Goal: Transaction & Acquisition: Purchase product/service

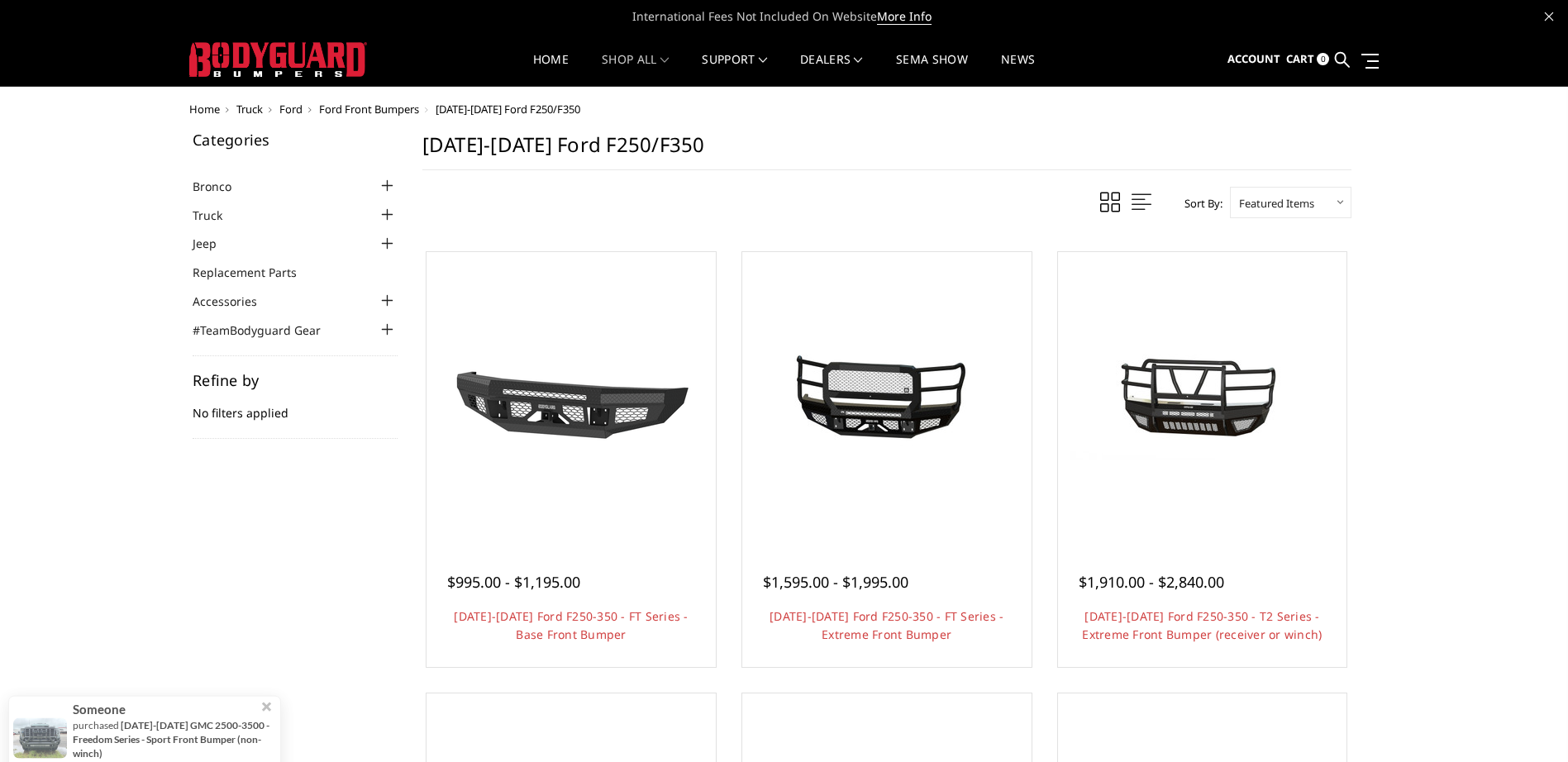
scroll to position [248, 0]
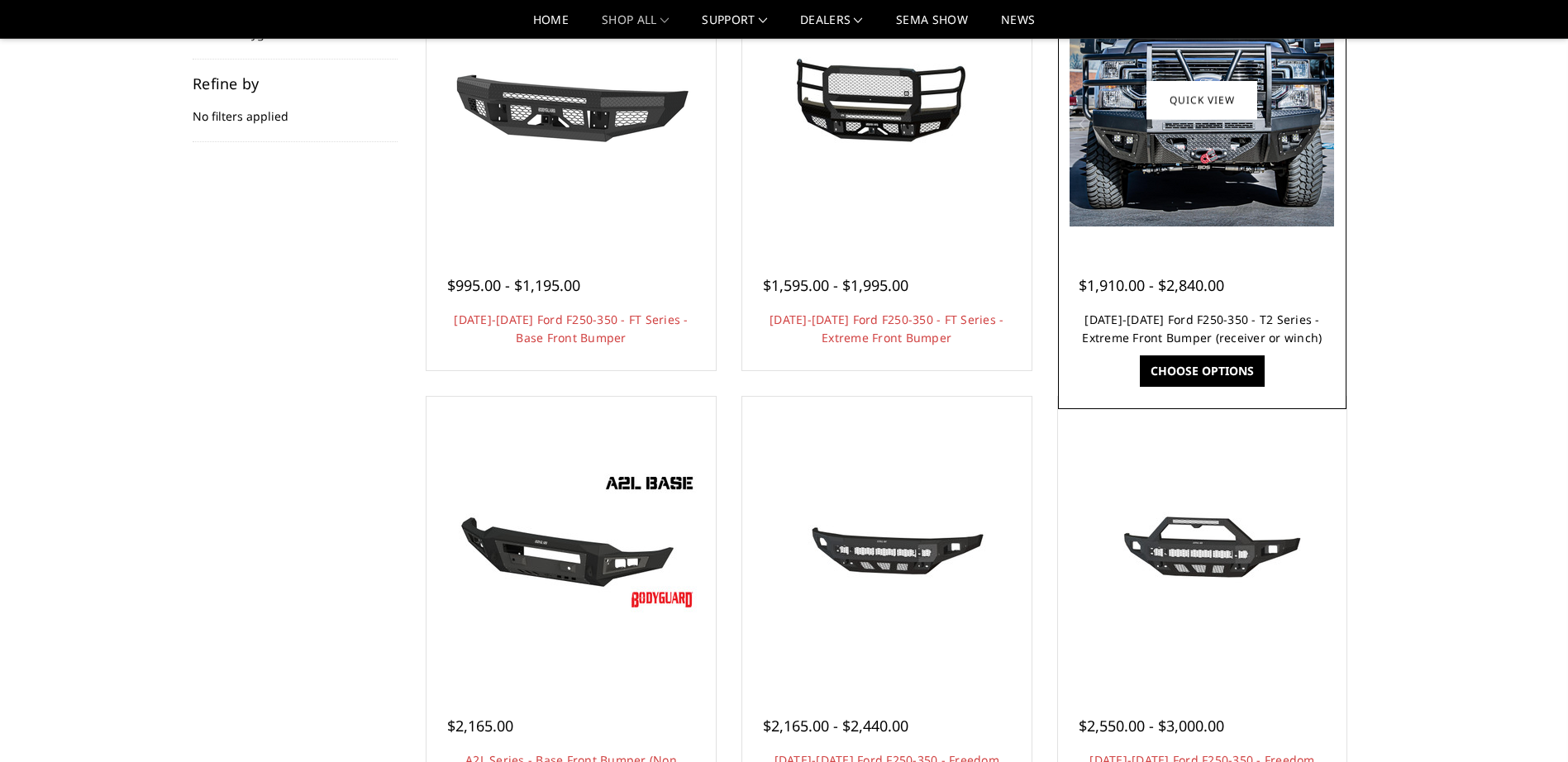
click at [1221, 325] on link "[DATE]-[DATE] Ford F250-350 - T2 Series - Extreme Front Bumper (receiver or win…" at bounding box center [1201, 328] width 240 height 34
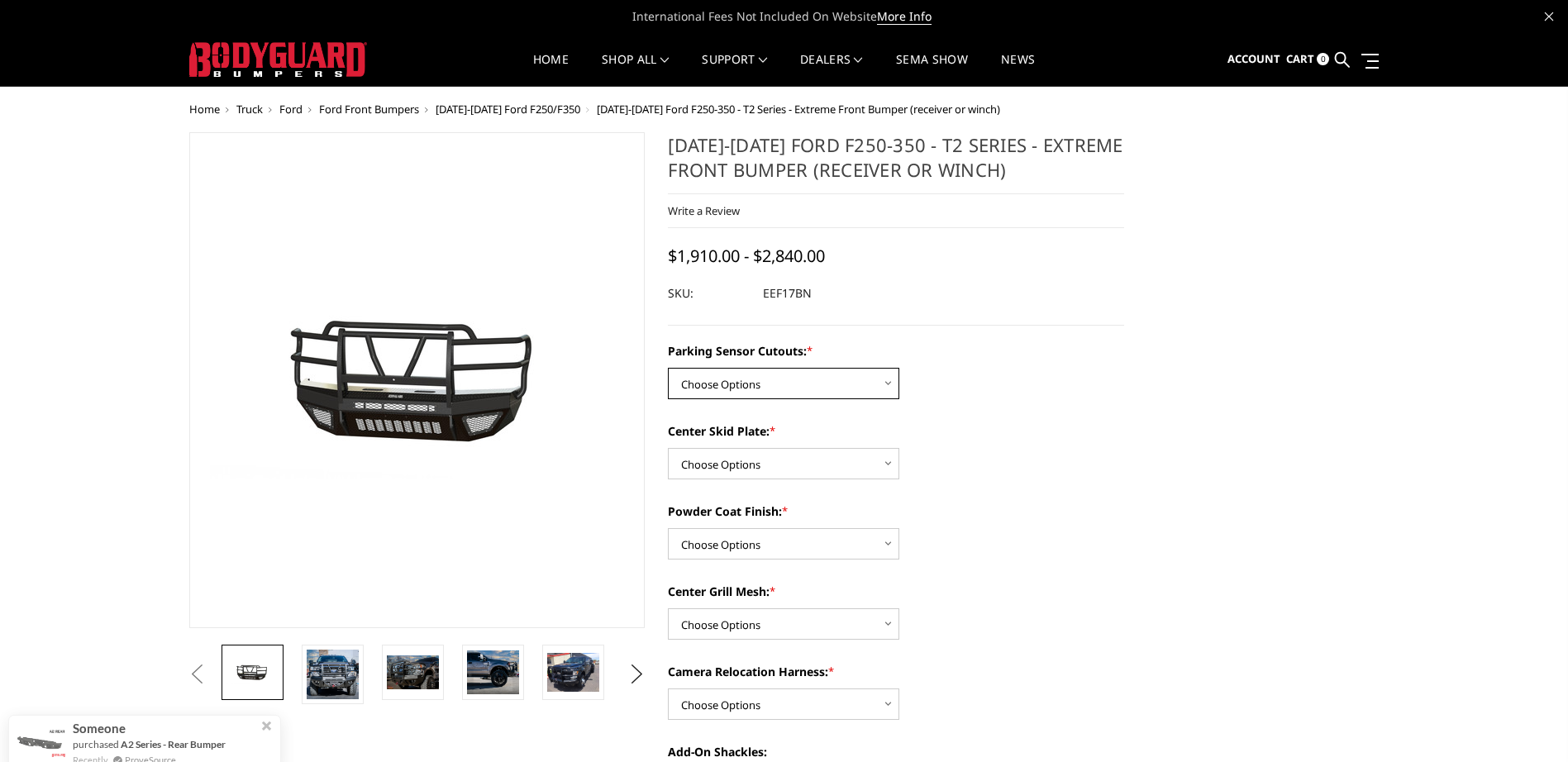
click at [860, 381] on select "Choose Options No - Without Parking Sensor Cutouts" at bounding box center [783, 383] width 231 height 31
select select "3777"
click at [668, 367] on select "Choose Options No - Without Parking Sensor Cutouts" at bounding box center [783, 383] width 231 height 31
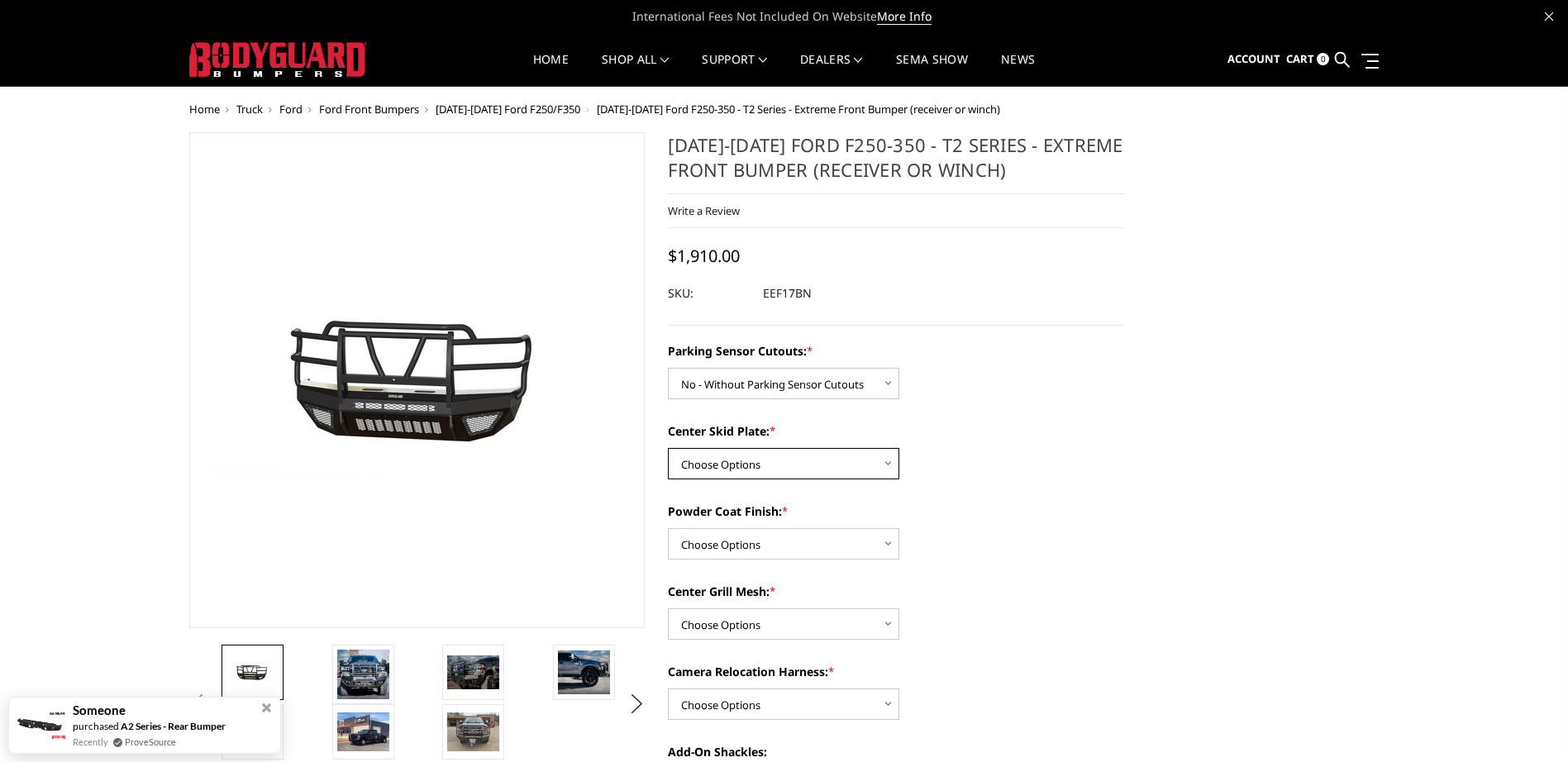
click at [821, 474] on select "Choose Options 2" Receiver Tube Standard Skid Plate (included) Winch Mount Skid…" at bounding box center [783, 463] width 231 height 31
select select "3780"
click at [668, 448] on select "Choose Options 2" Receiver Tube Standard Skid Plate (included) Winch Mount Skid…" at bounding box center [783, 463] width 231 height 31
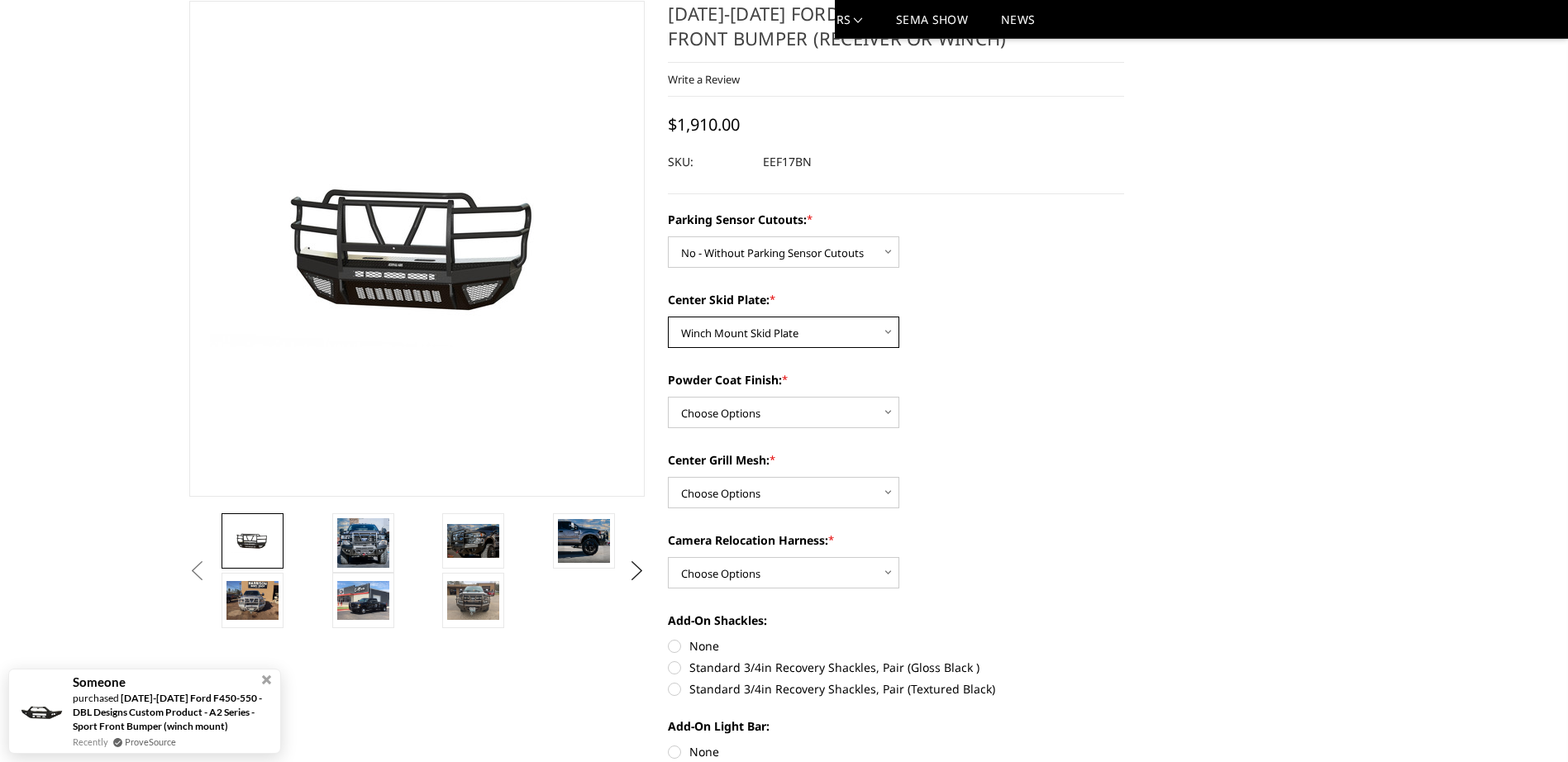
scroll to position [165, 0]
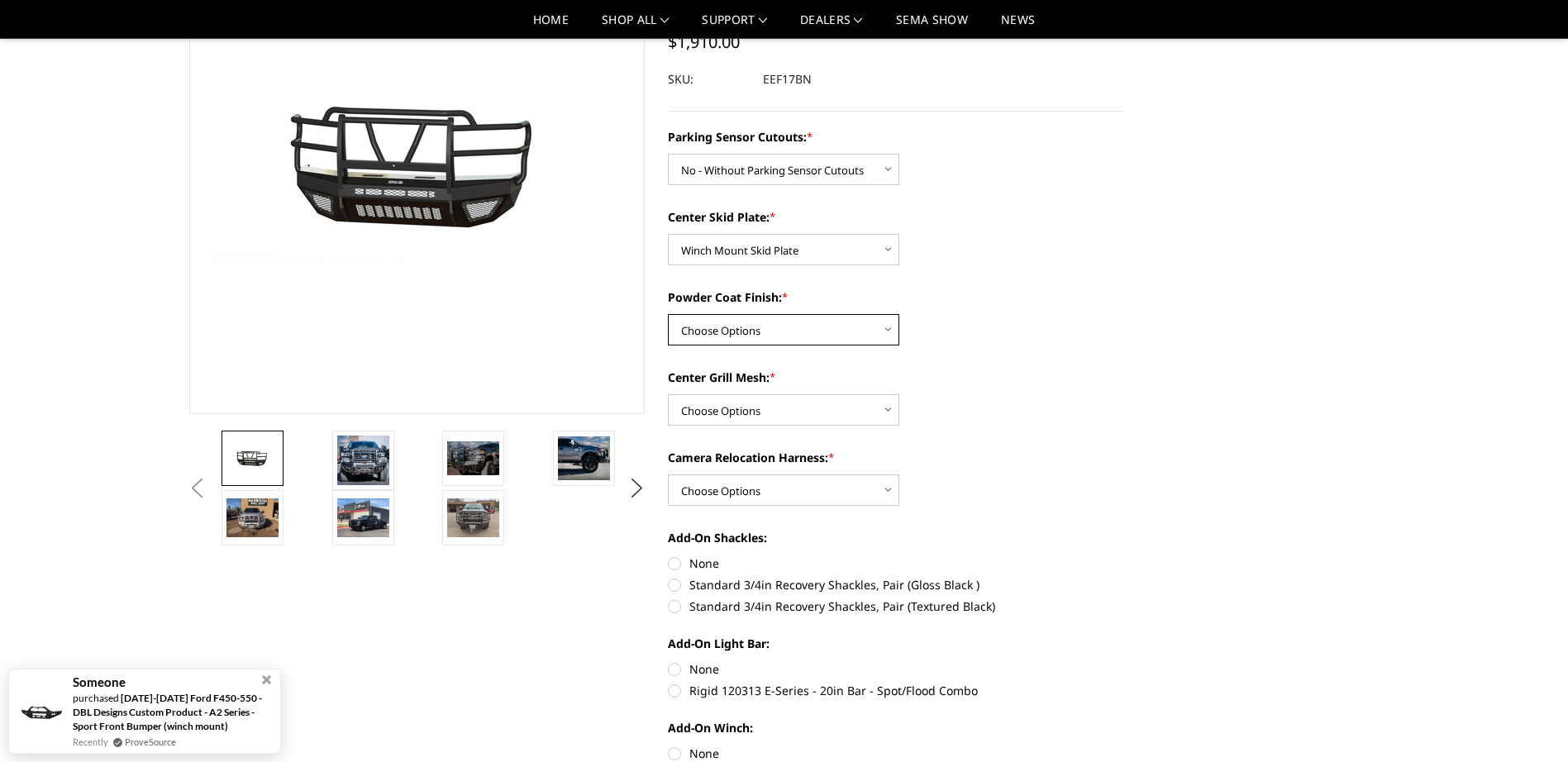
click at [877, 328] on select "Choose Options Bare Metal Gloss Black Powder Coat Textured Black Powder Coat" at bounding box center [783, 330] width 231 height 31
select select "3783"
click at [668, 314] on select "Choose Options Bare Metal Gloss Black Powder Coat Textured Black Powder Coat" at bounding box center [783, 330] width 231 height 31
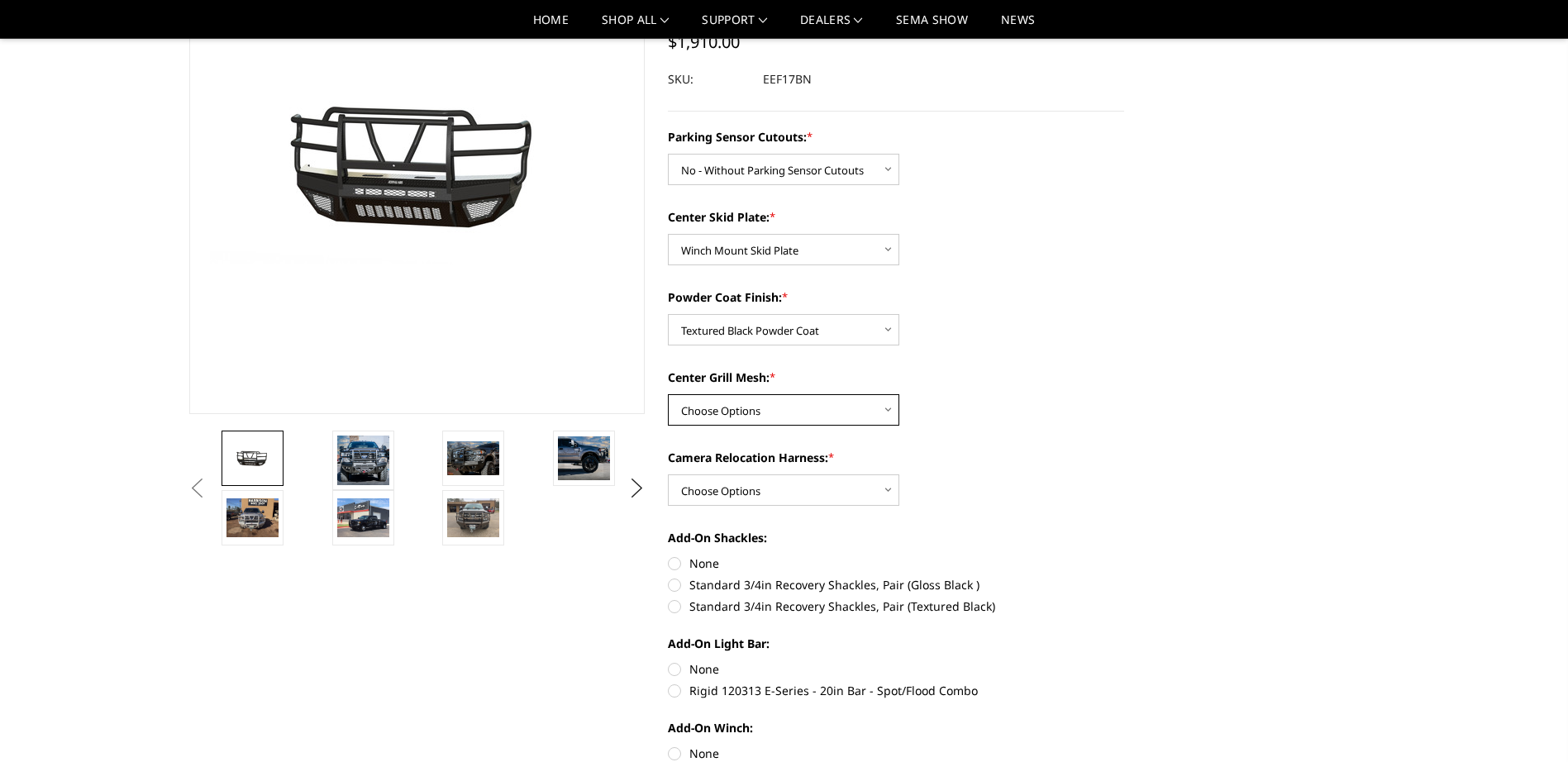
click at [782, 402] on select "Choose Options With expanded metal Without expanded metal" at bounding box center [783, 410] width 231 height 31
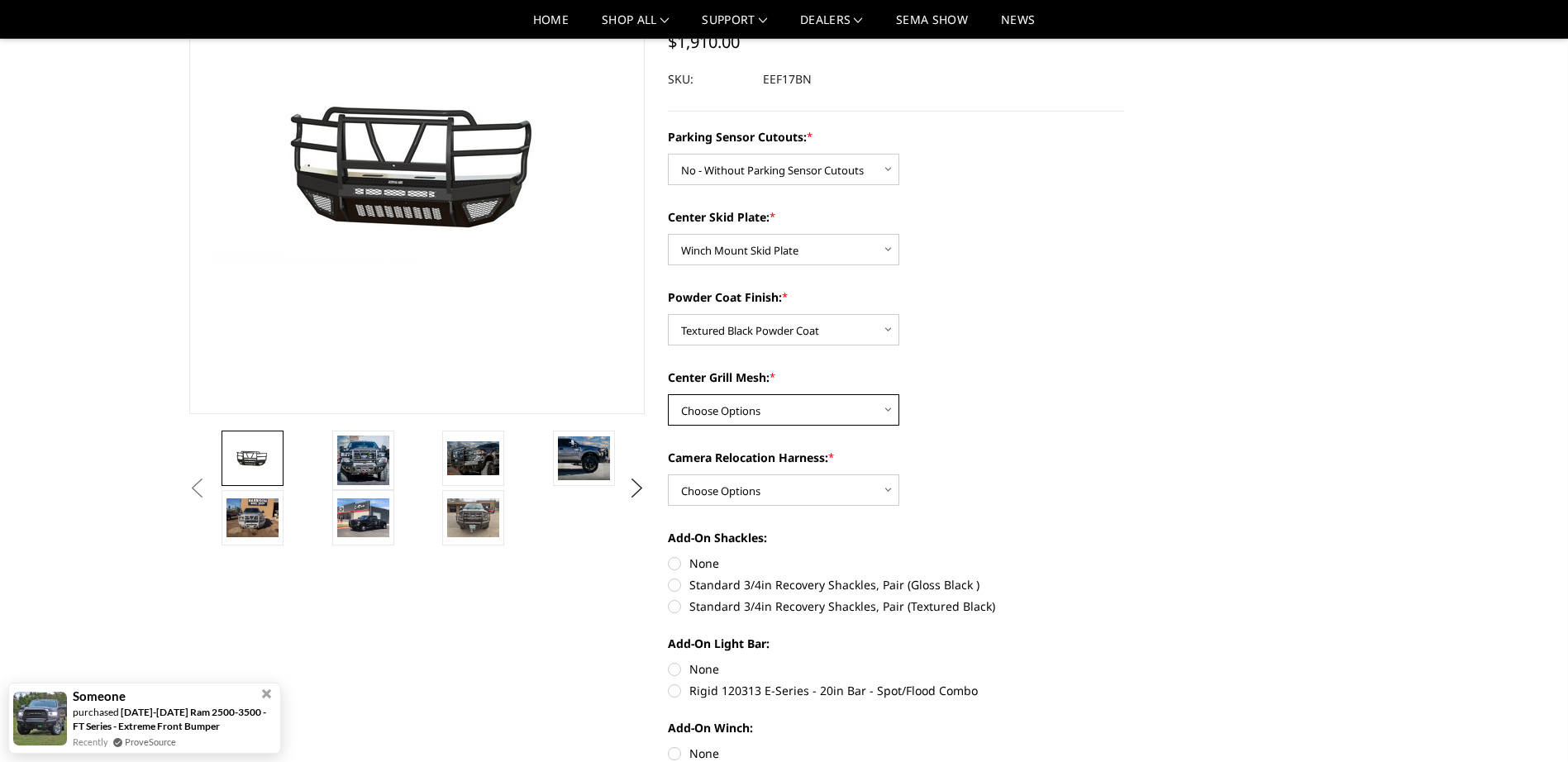
select select "3785"
click at [668, 395] on select "Choose Options With expanded metal Without expanded metal" at bounding box center [783, 410] width 231 height 31
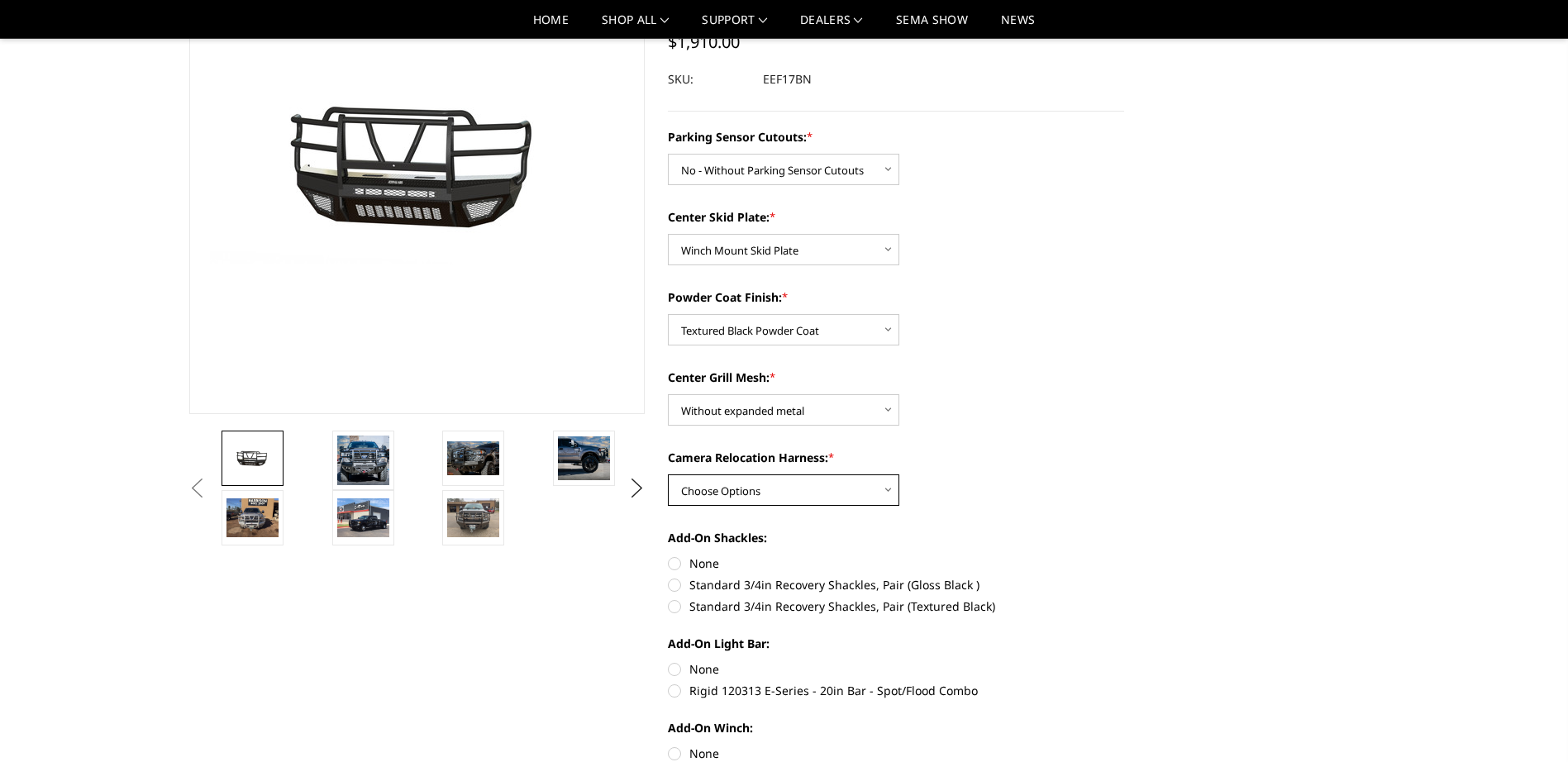
click at [795, 482] on select "Choose Options With camera harness Without camera harness" at bounding box center [783, 490] width 231 height 31
select select "3787"
click at [668, 474] on select "Choose Options With camera harness Without camera harness" at bounding box center [783, 490] width 231 height 31
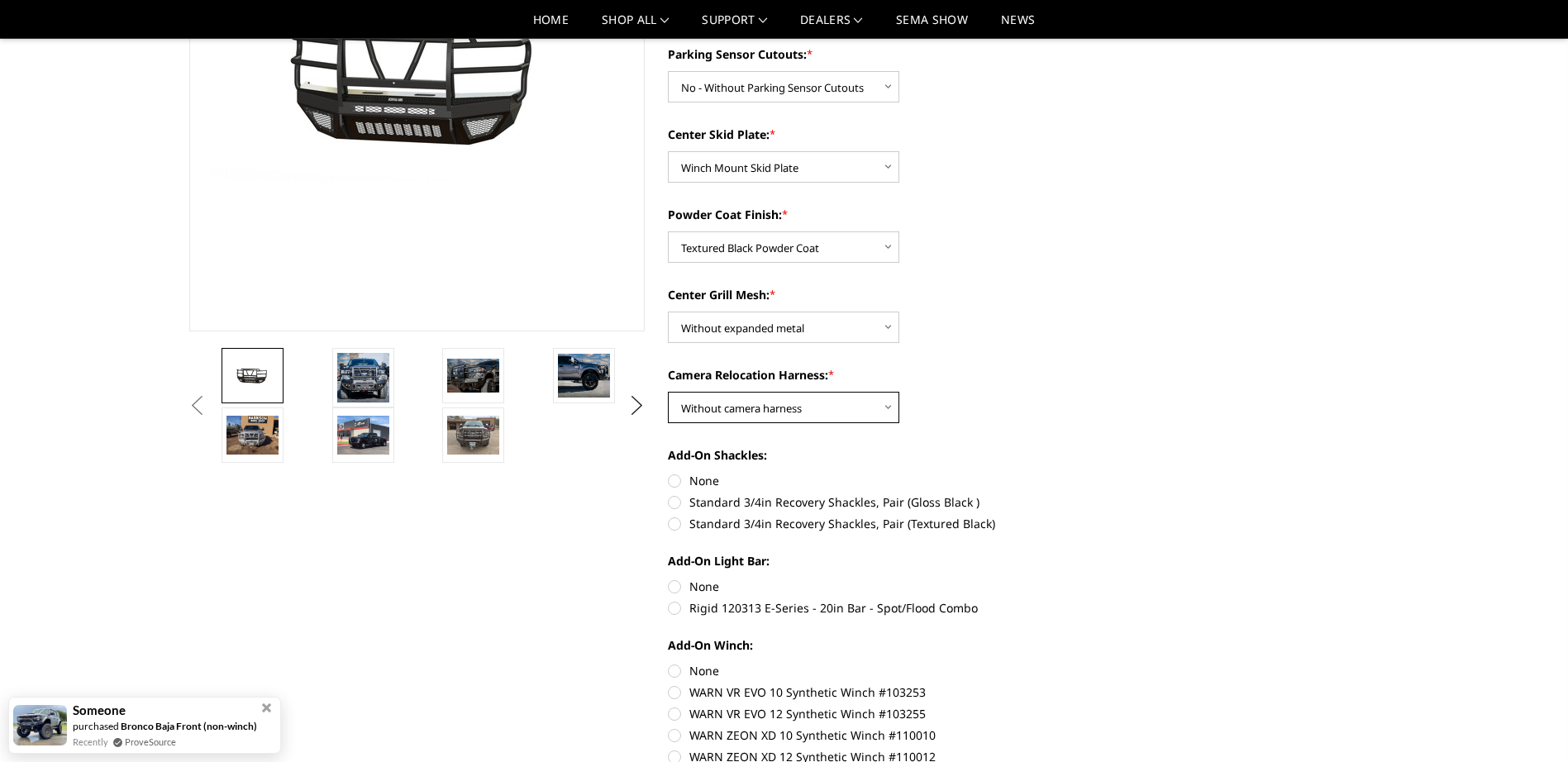
scroll to position [331, 0]
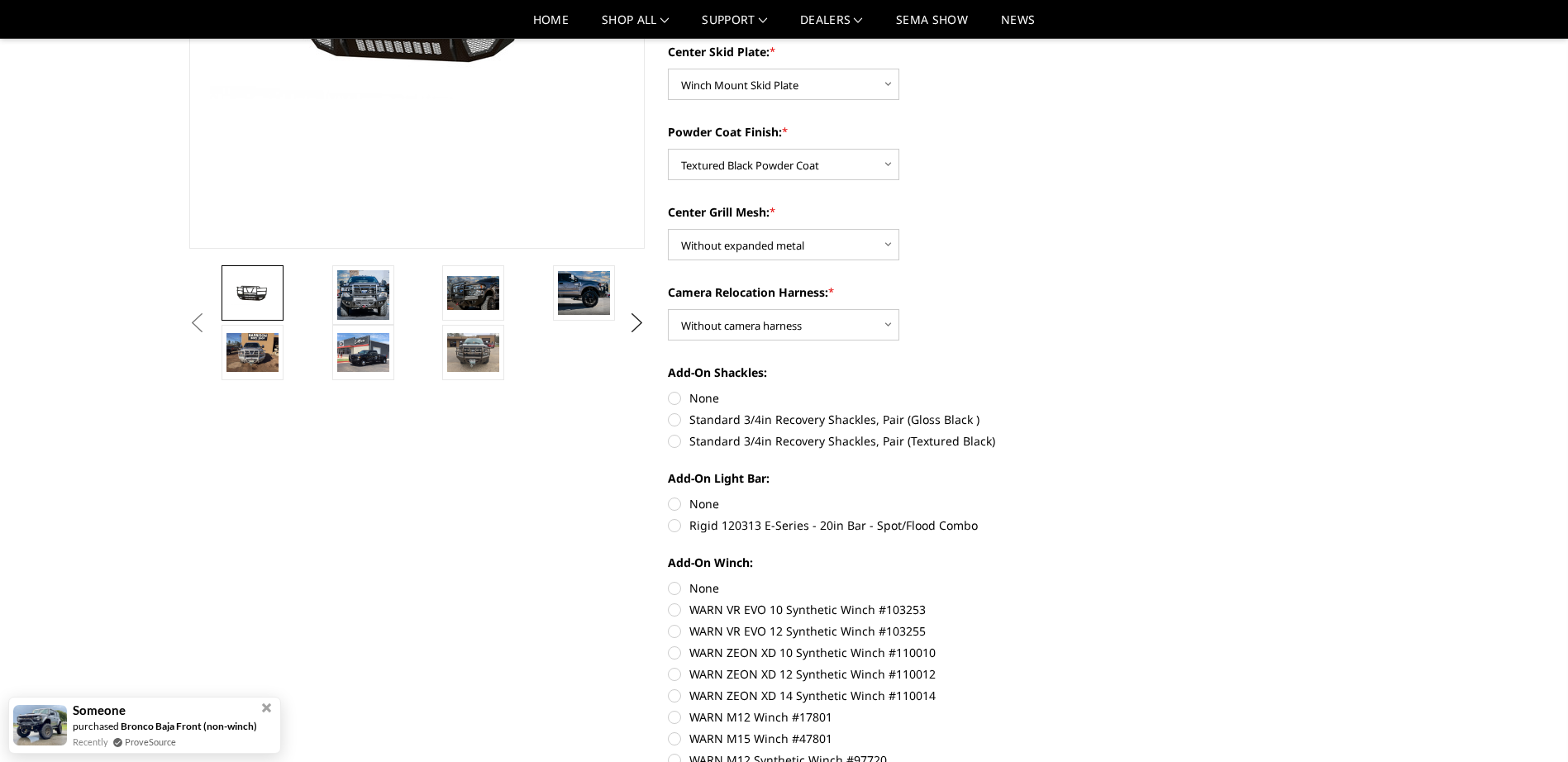
click at [674, 505] on label "None" at bounding box center [896, 504] width 457 height 17
click at [669, 496] on input "None" at bounding box center [668, 495] width 1 height 1
radio input "true"
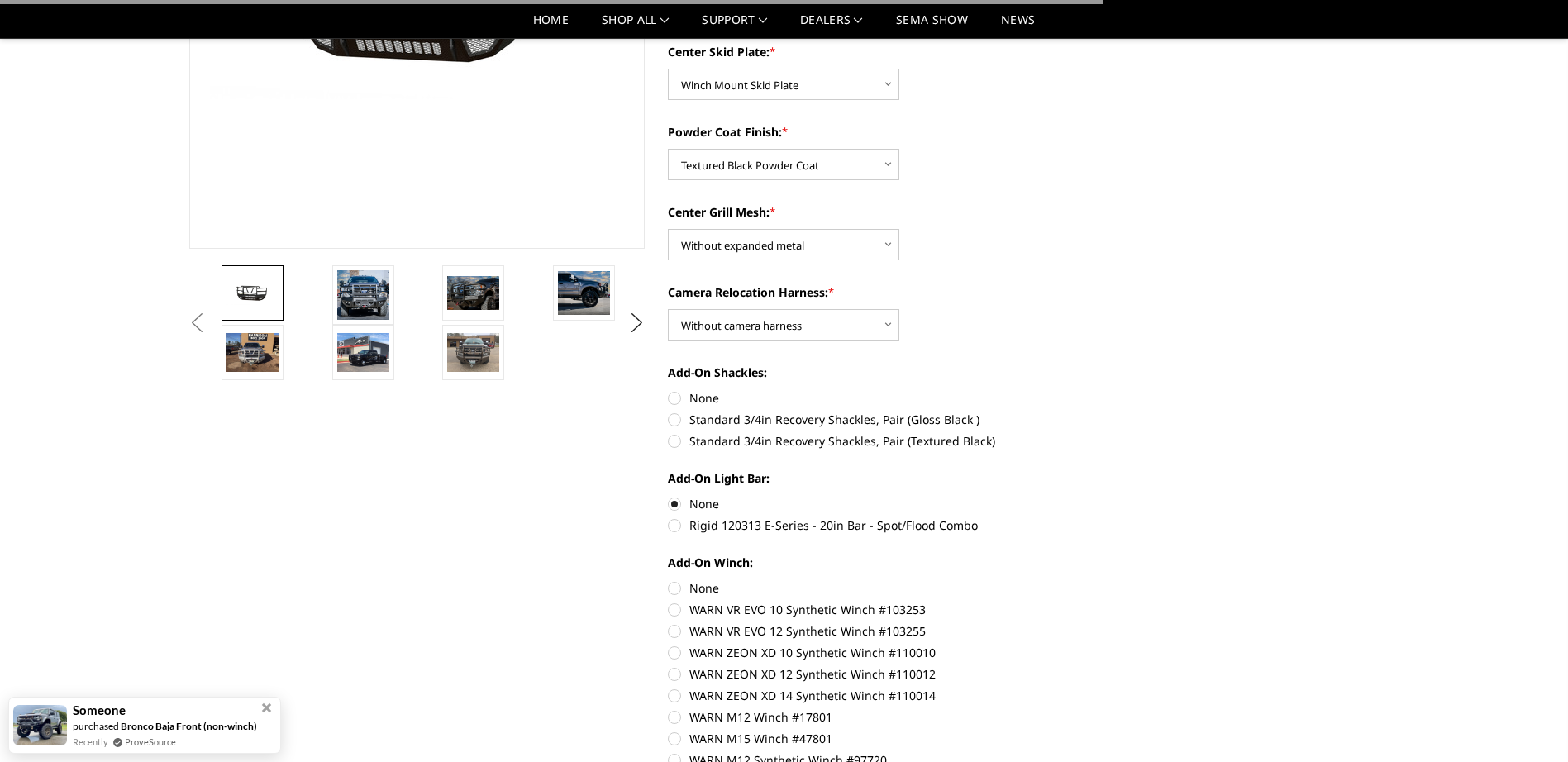
click at [677, 396] on label "None" at bounding box center [896, 398] width 457 height 17
click at [669, 390] on input "None" at bounding box center [668, 389] width 1 height 1
radio input "true"
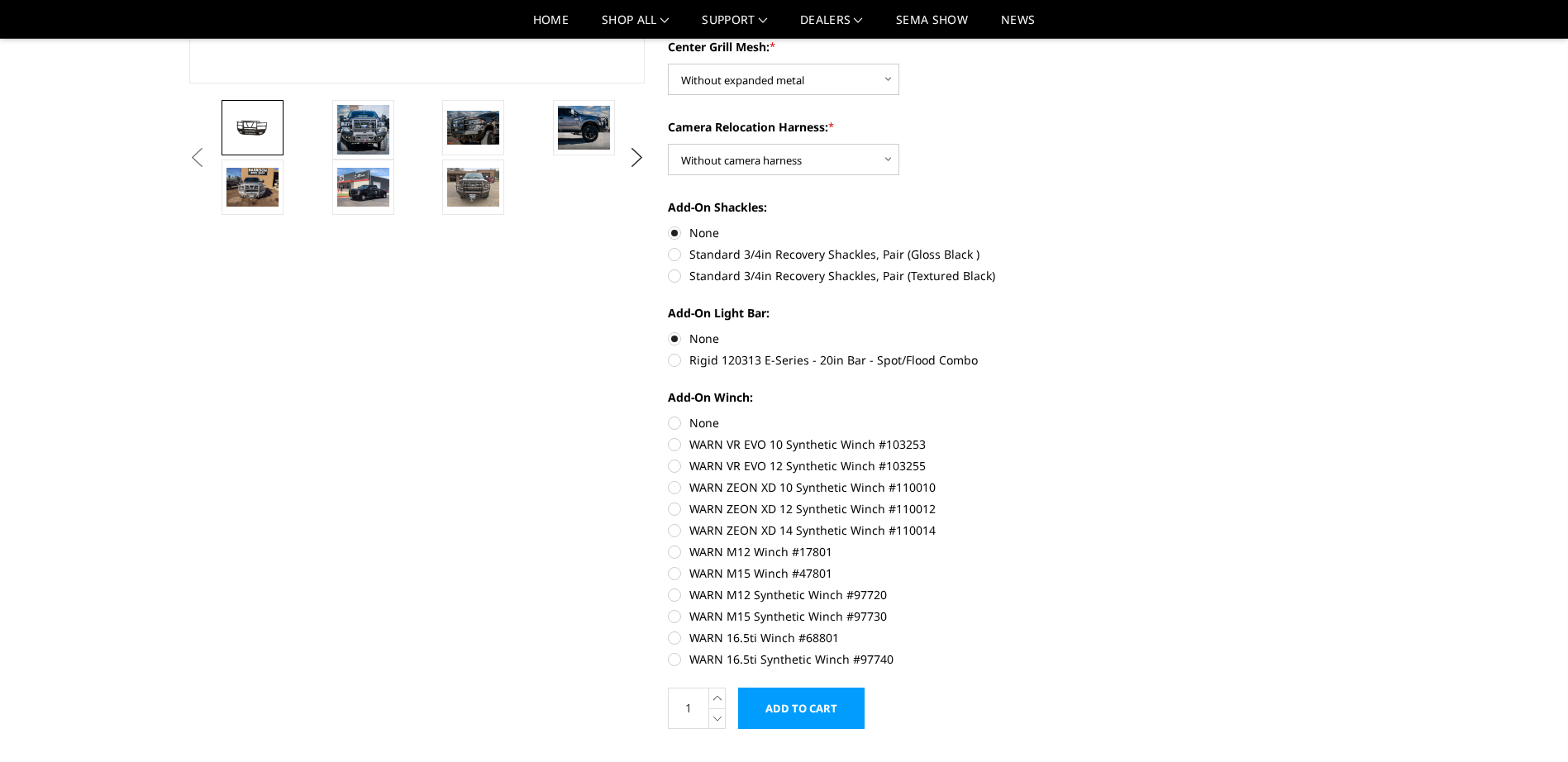
scroll to position [579, 0]
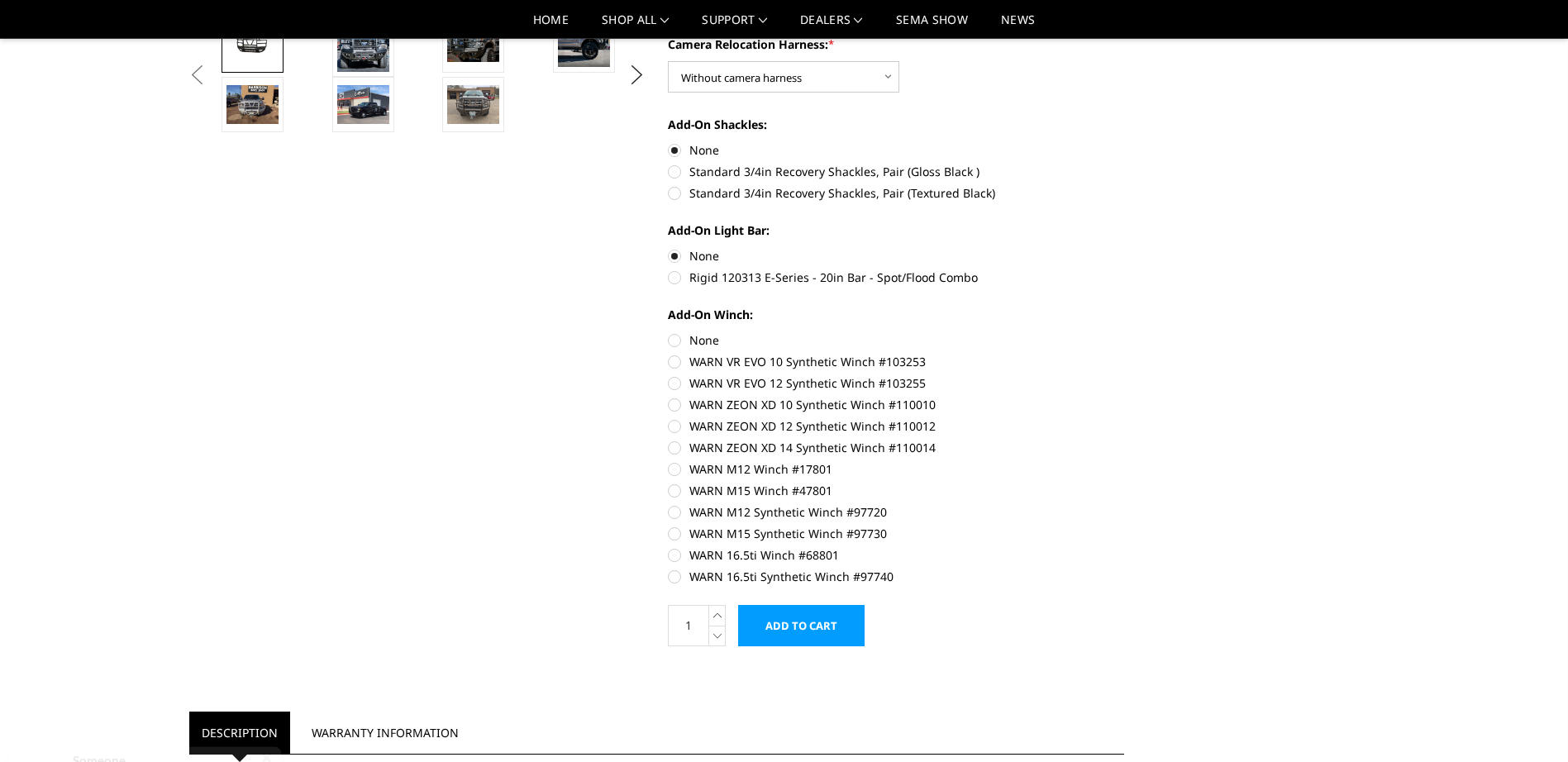
click at [683, 337] on label "None" at bounding box center [896, 340] width 457 height 17
click at [669, 333] on input "None" at bounding box center [668, 332] width 1 height 1
radio input "true"
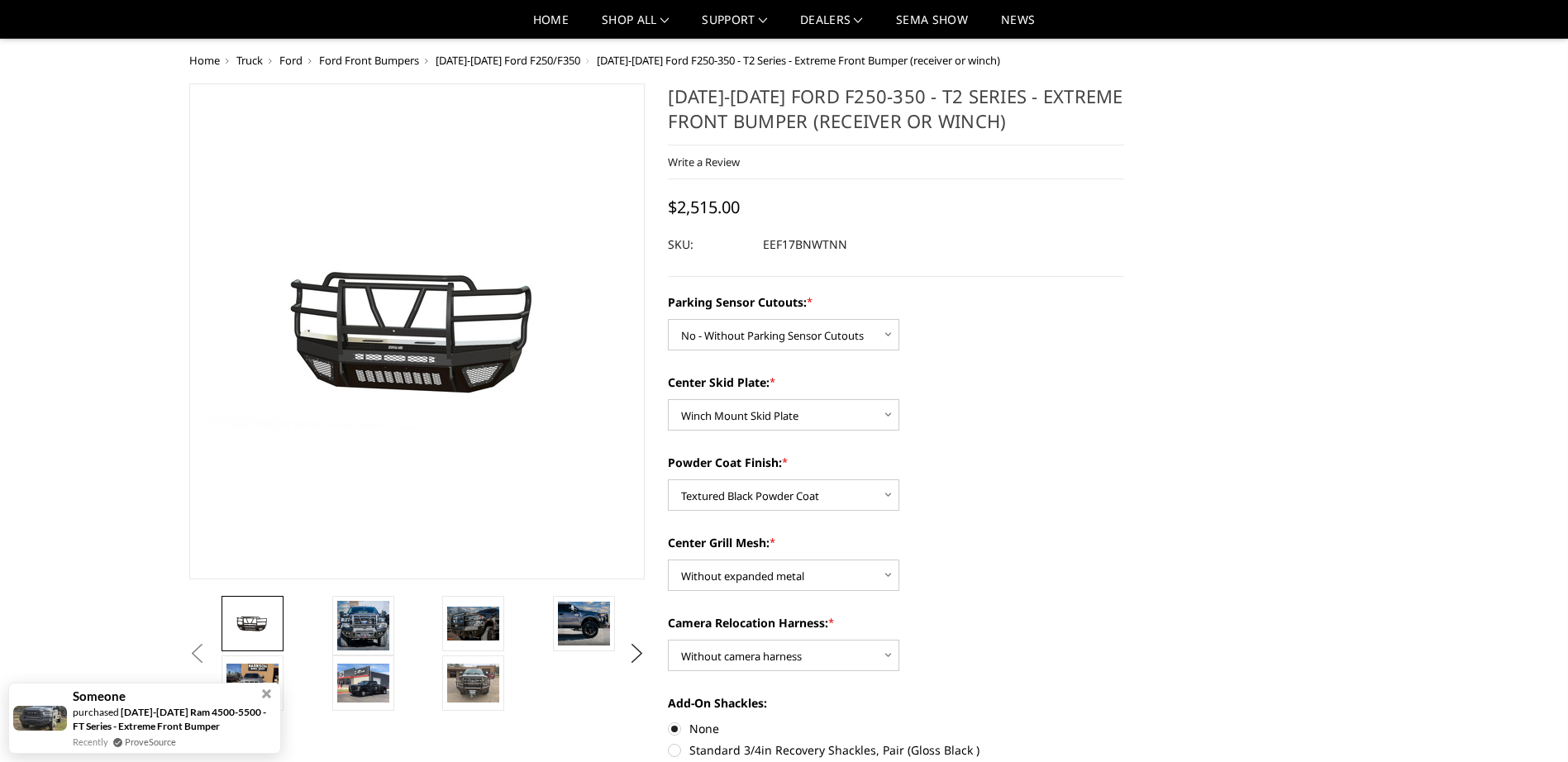
scroll to position [83, 0]
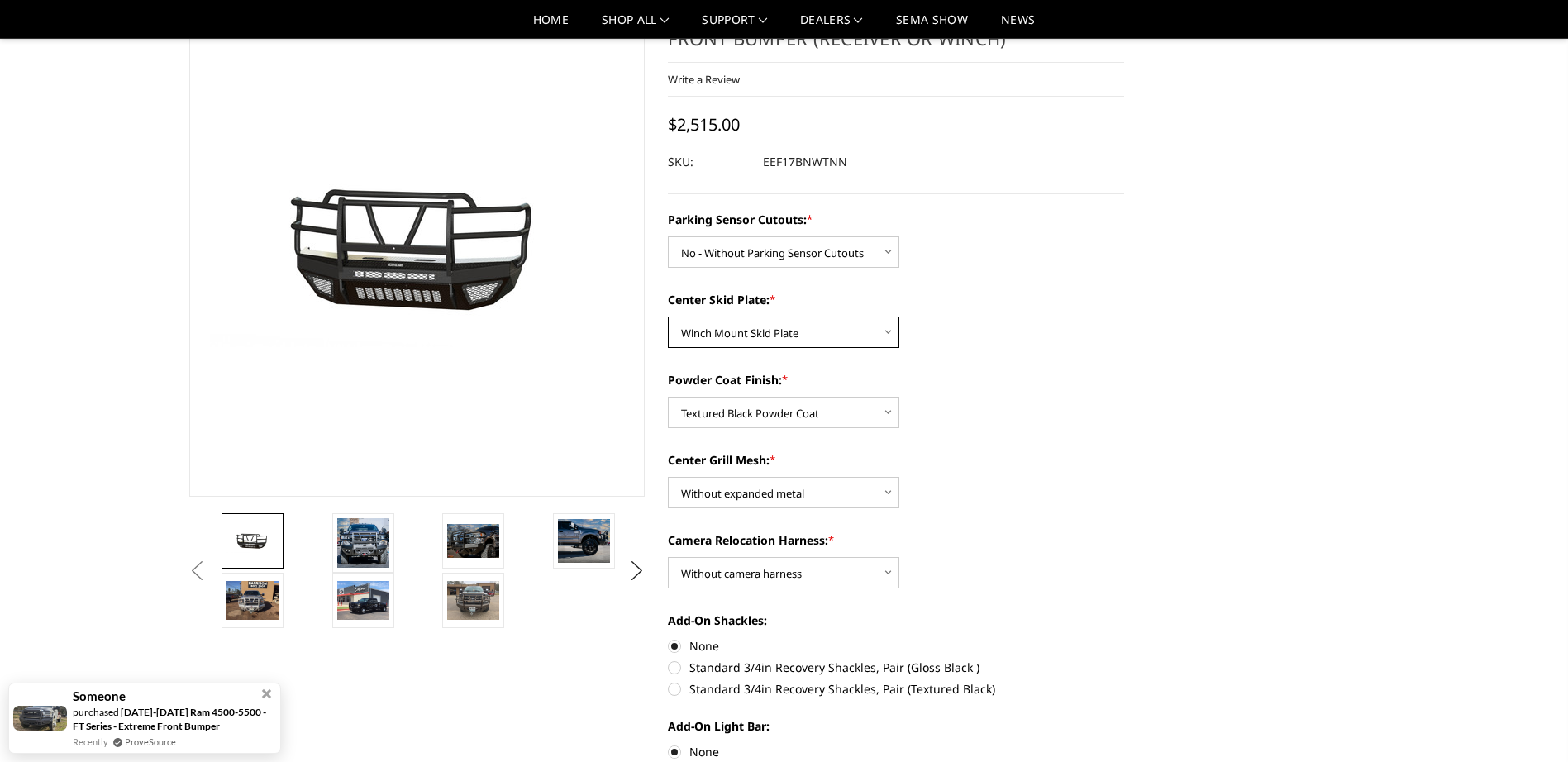
click at [827, 335] on select "Choose Options 2" Receiver Tube Standard Skid Plate (included) Winch Mount Skid…" at bounding box center [783, 333] width 231 height 31
select select "3778"
click at [668, 317] on select "Choose Options 2" Receiver Tube Standard Skid Plate (included) Winch Mount Skid…" at bounding box center [783, 333] width 231 height 31
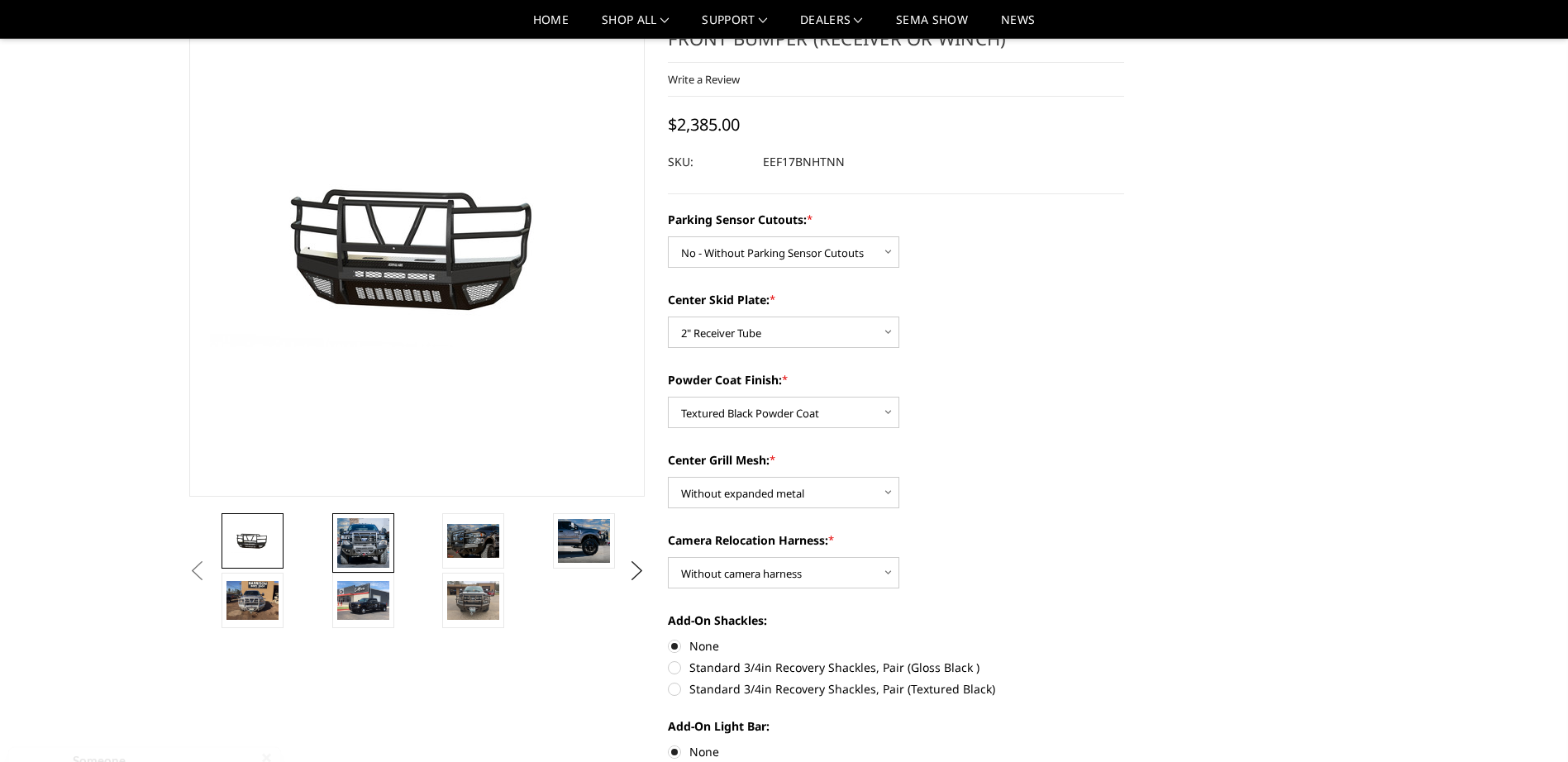
click at [354, 539] on img at bounding box center [363, 543] width 52 height 50
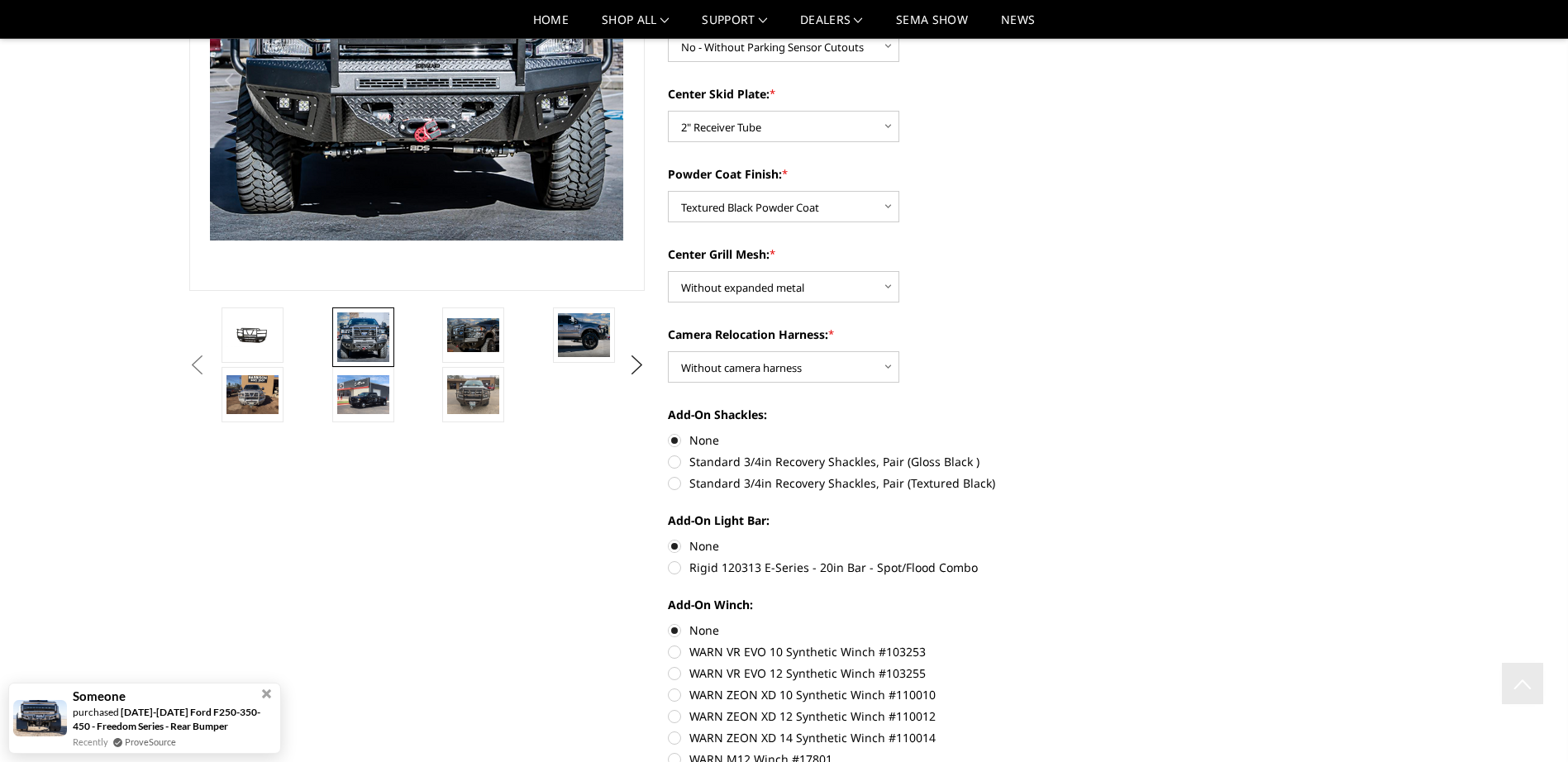
scroll to position [0, 0]
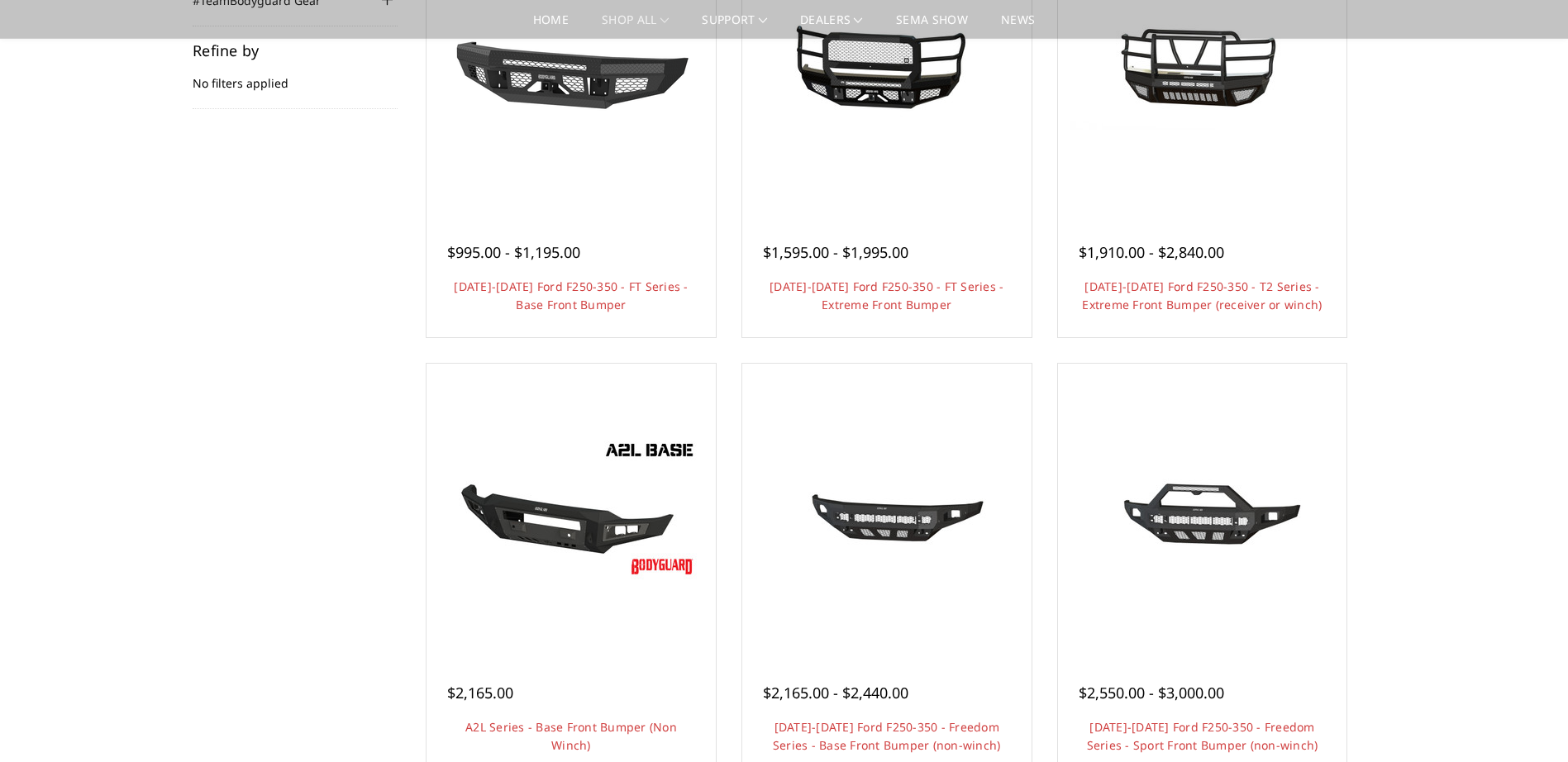
scroll to position [248, 0]
